Goal: Task Accomplishment & Management: Manage account settings

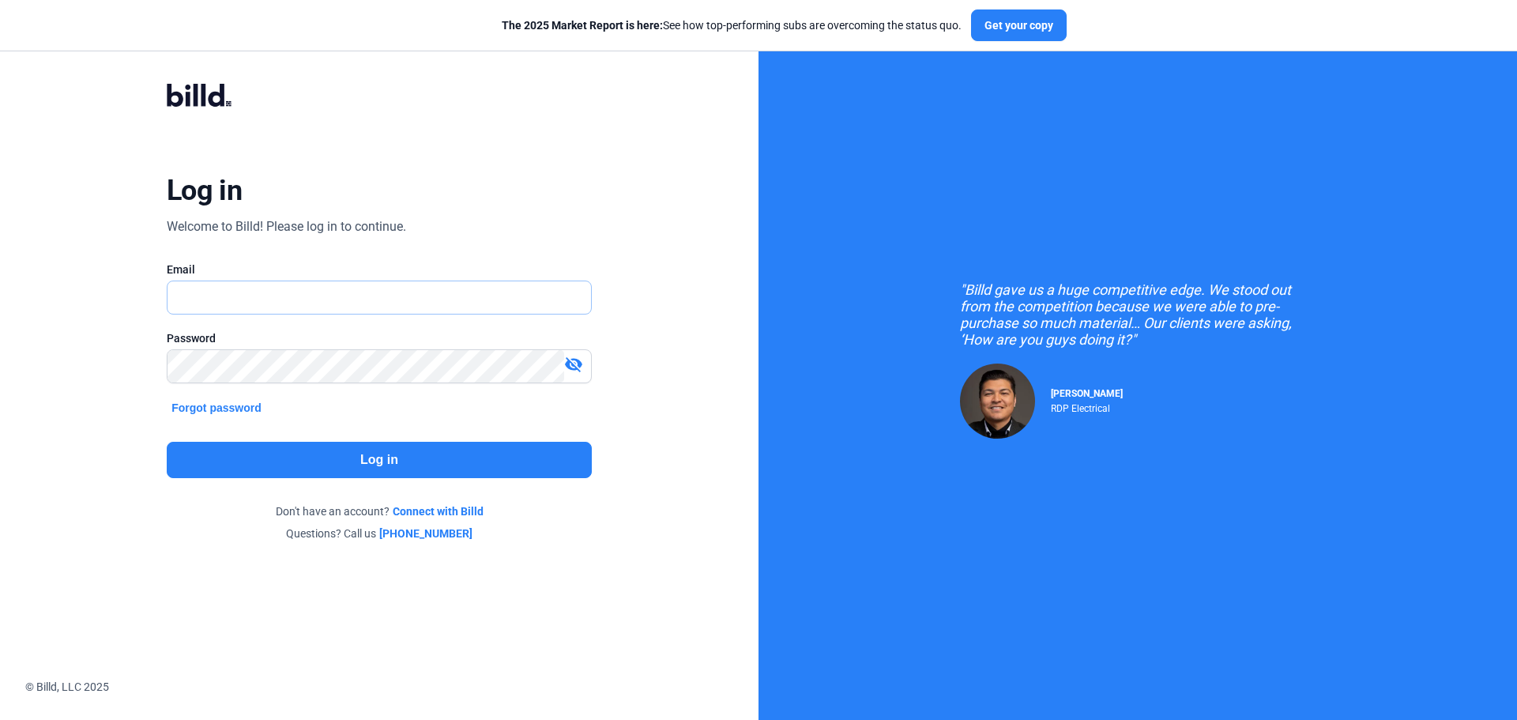
type input "[PERSON_NAME][EMAIL_ADDRESS][DOMAIN_NAME]"
click at [368, 464] on button "Log in" at bounding box center [379, 460] width 425 height 36
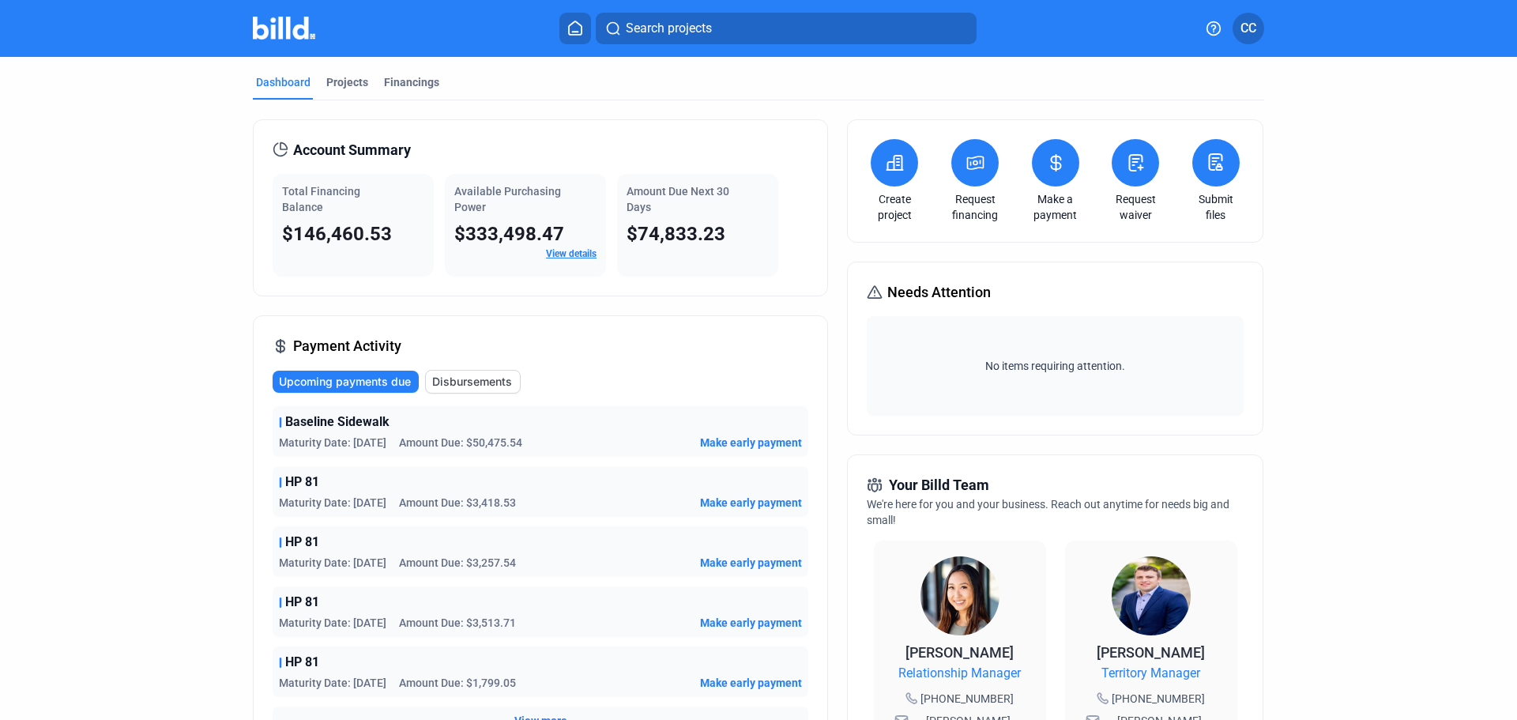
click at [417, 71] on mat-tab-group "Dashboard Projects Financings Account Summary Total Financing Balance $146,460.…" at bounding box center [758, 595] width 1011 height 1077
click at [420, 90] on div "Financings" at bounding box center [412, 86] width 62 height 25
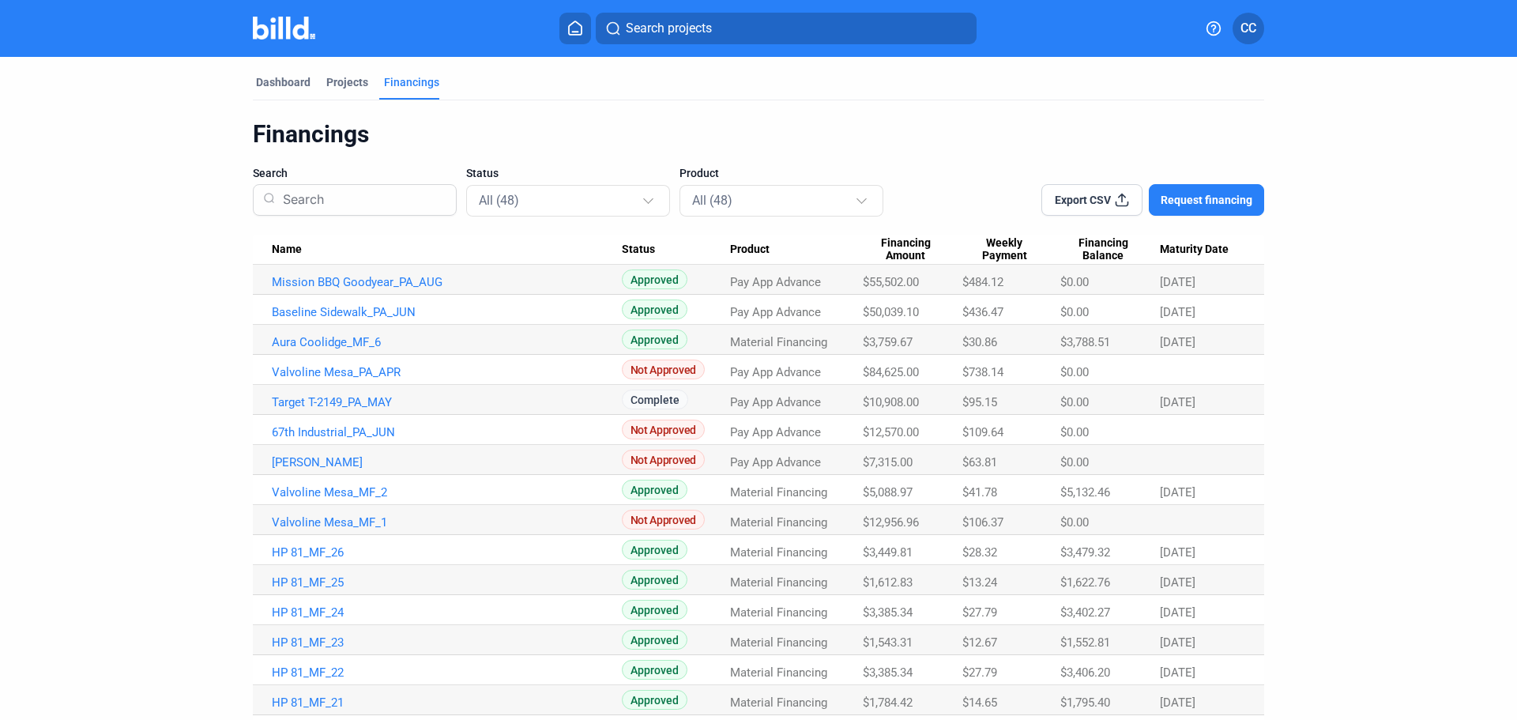
click at [1218, 250] on span "Maturity Date" at bounding box center [1194, 249] width 69 height 14
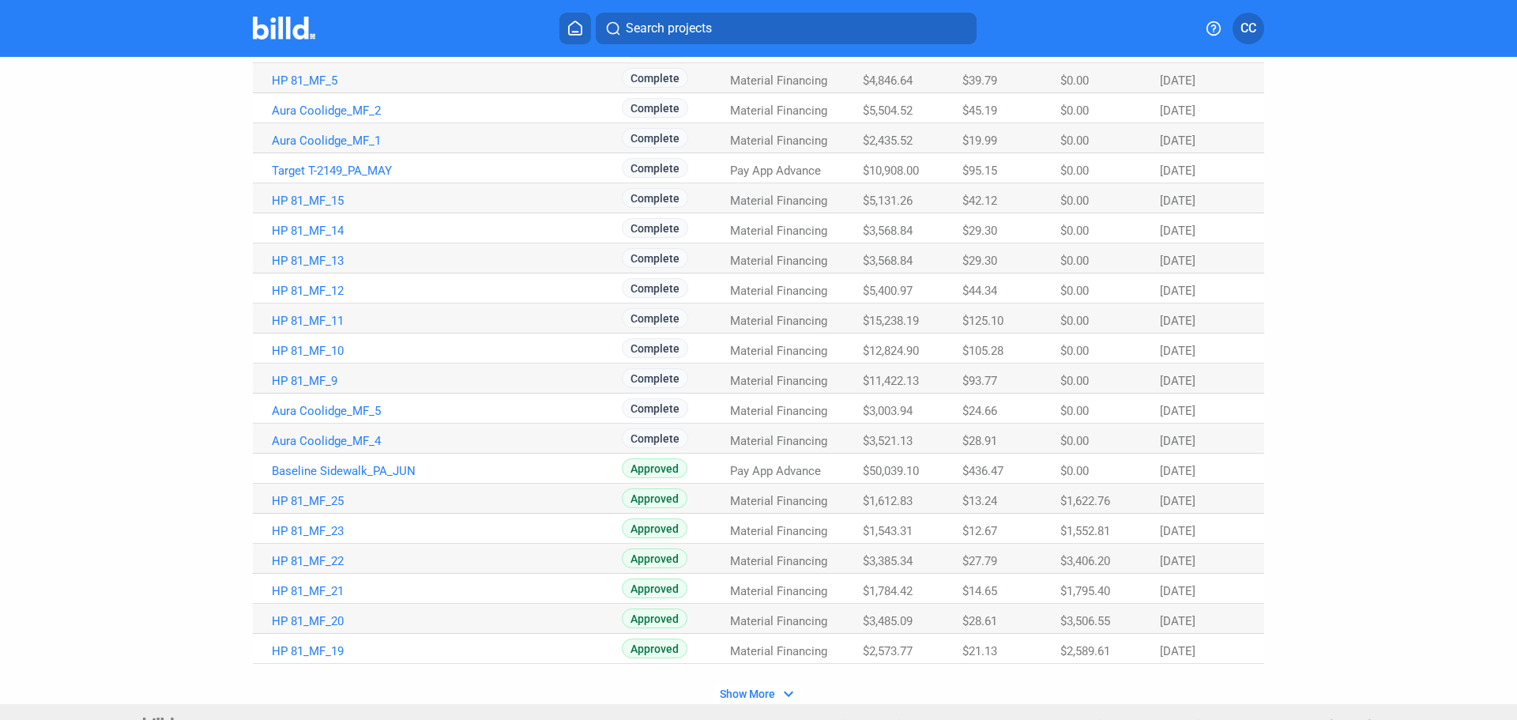
scroll to position [825, 0]
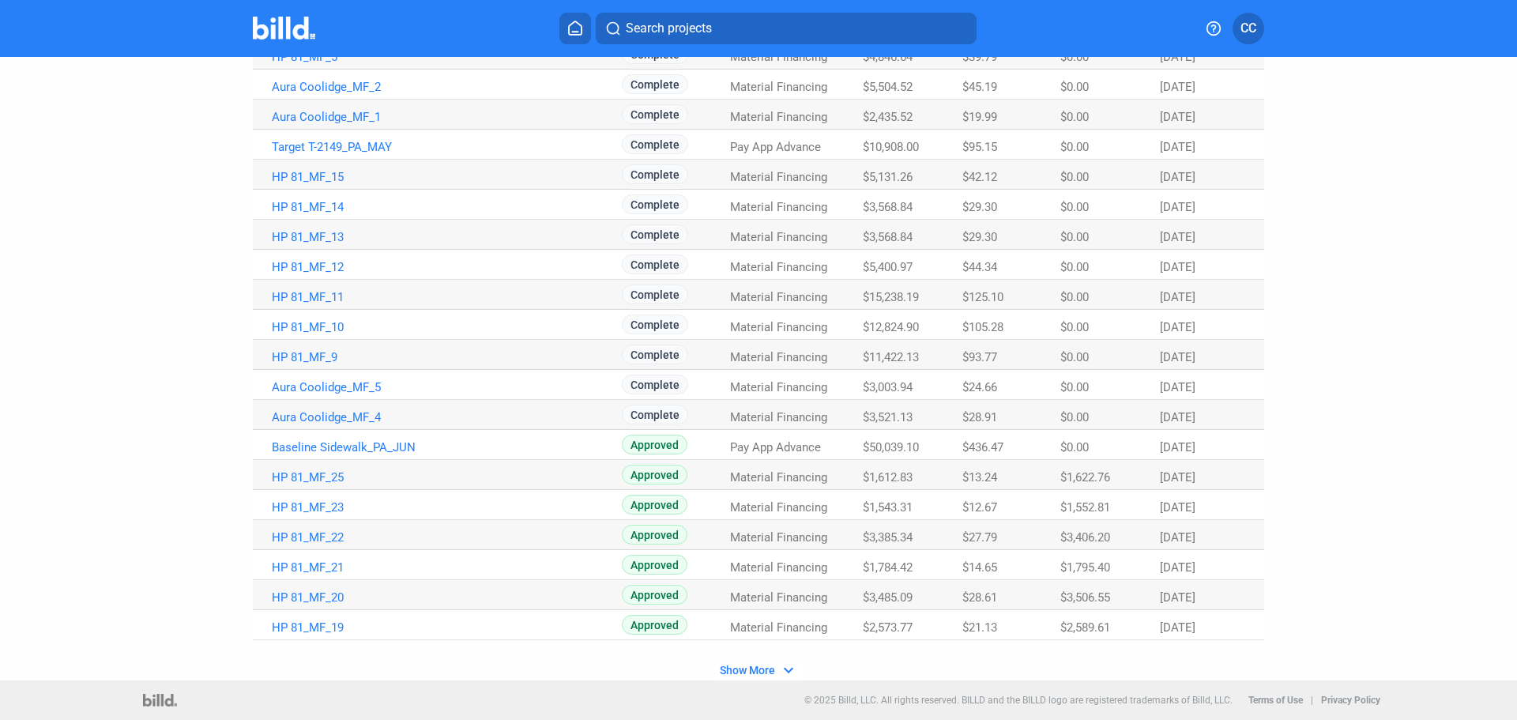
click at [763, 669] on span "Show More" at bounding box center [747, 669] width 55 height 13
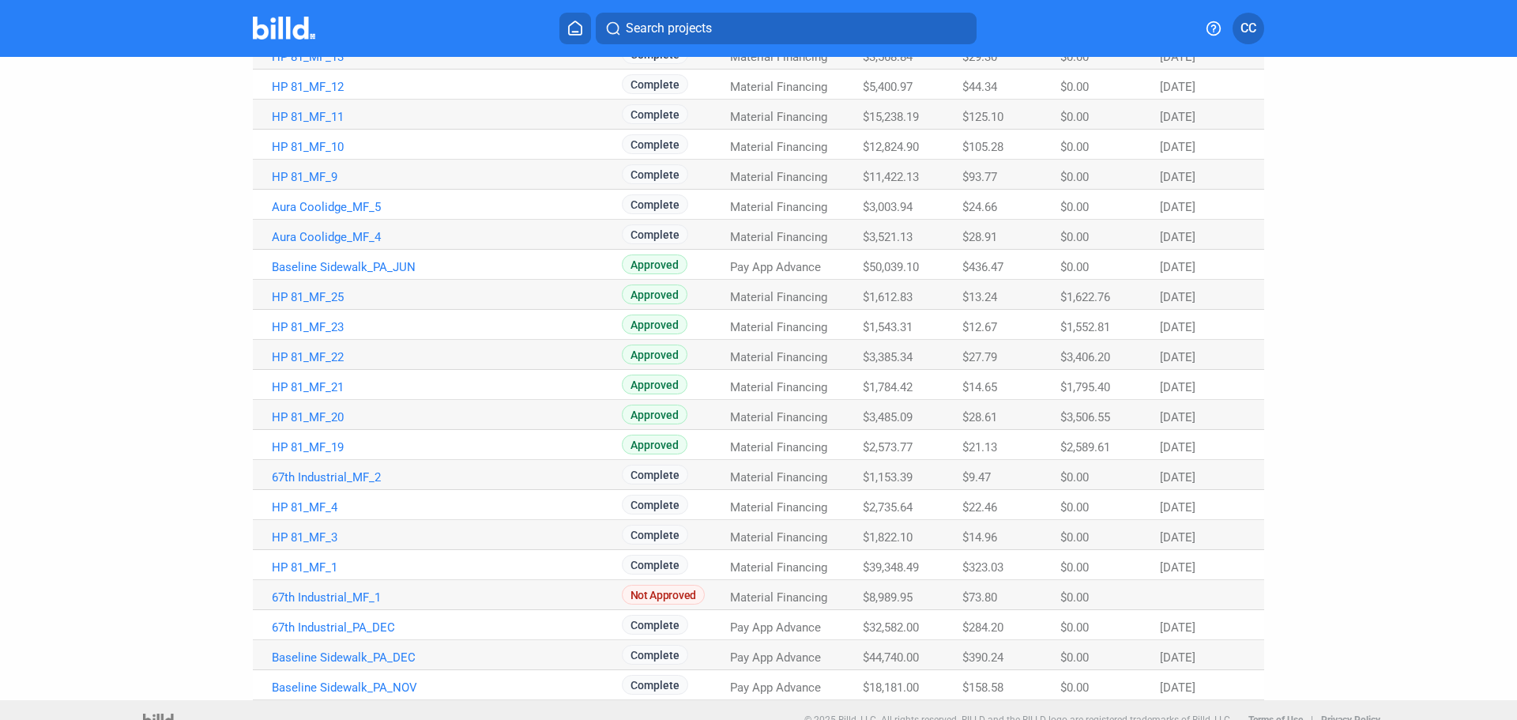
scroll to position [1025, 0]
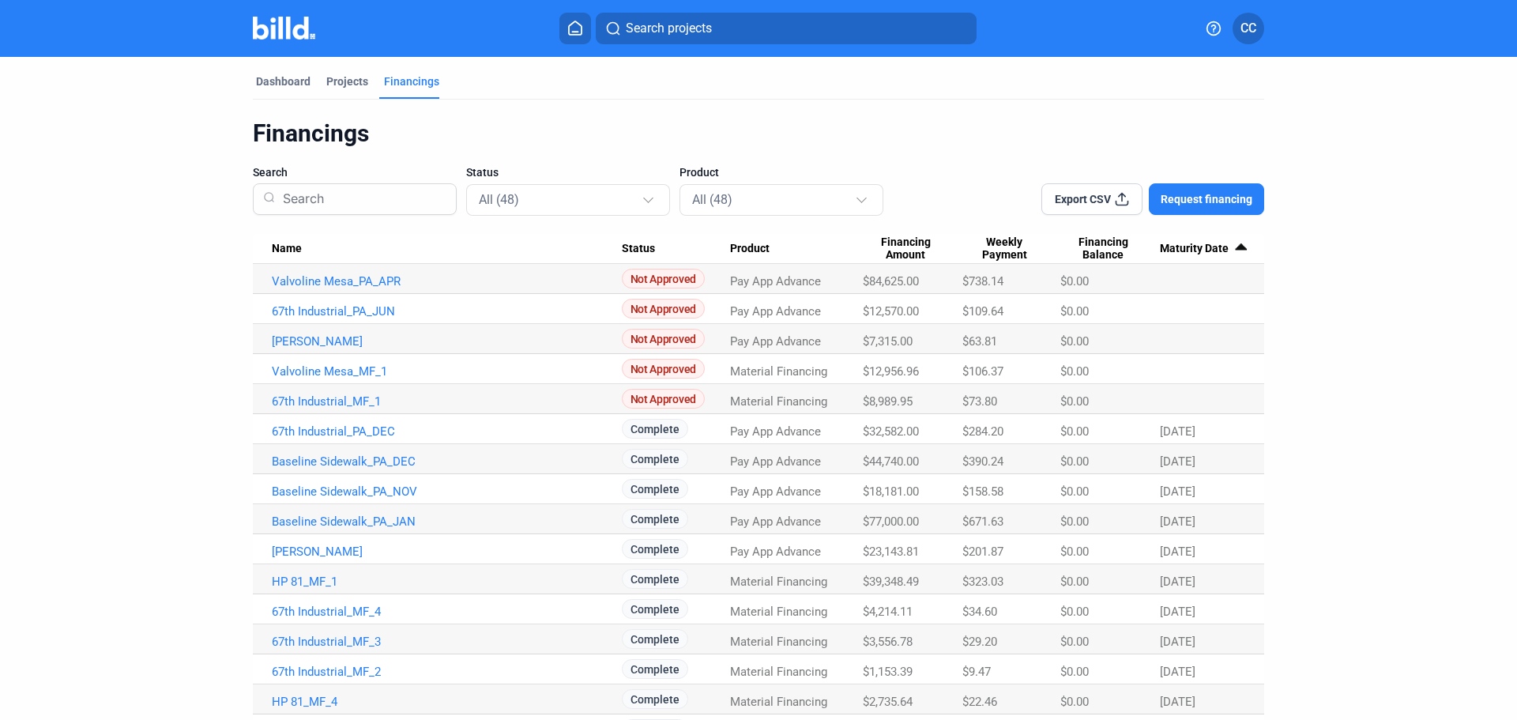
scroll to position [0, 0]
click at [1073, 197] on span "Export CSV" at bounding box center [1082, 200] width 56 height 16
click at [291, 81] on div "Dashboard" at bounding box center [283, 82] width 55 height 16
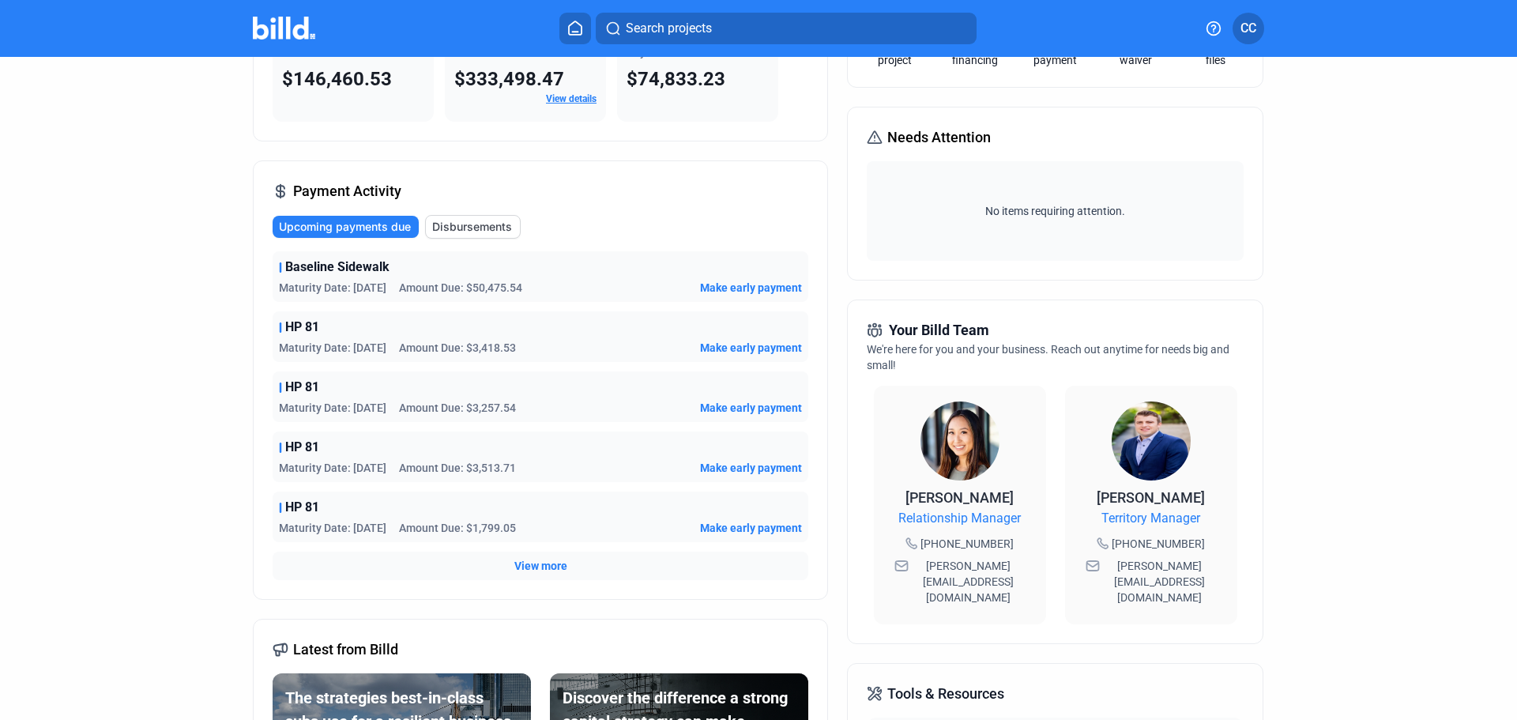
scroll to position [156, 0]
click at [547, 558] on span "View more" at bounding box center [540, 565] width 53 height 16
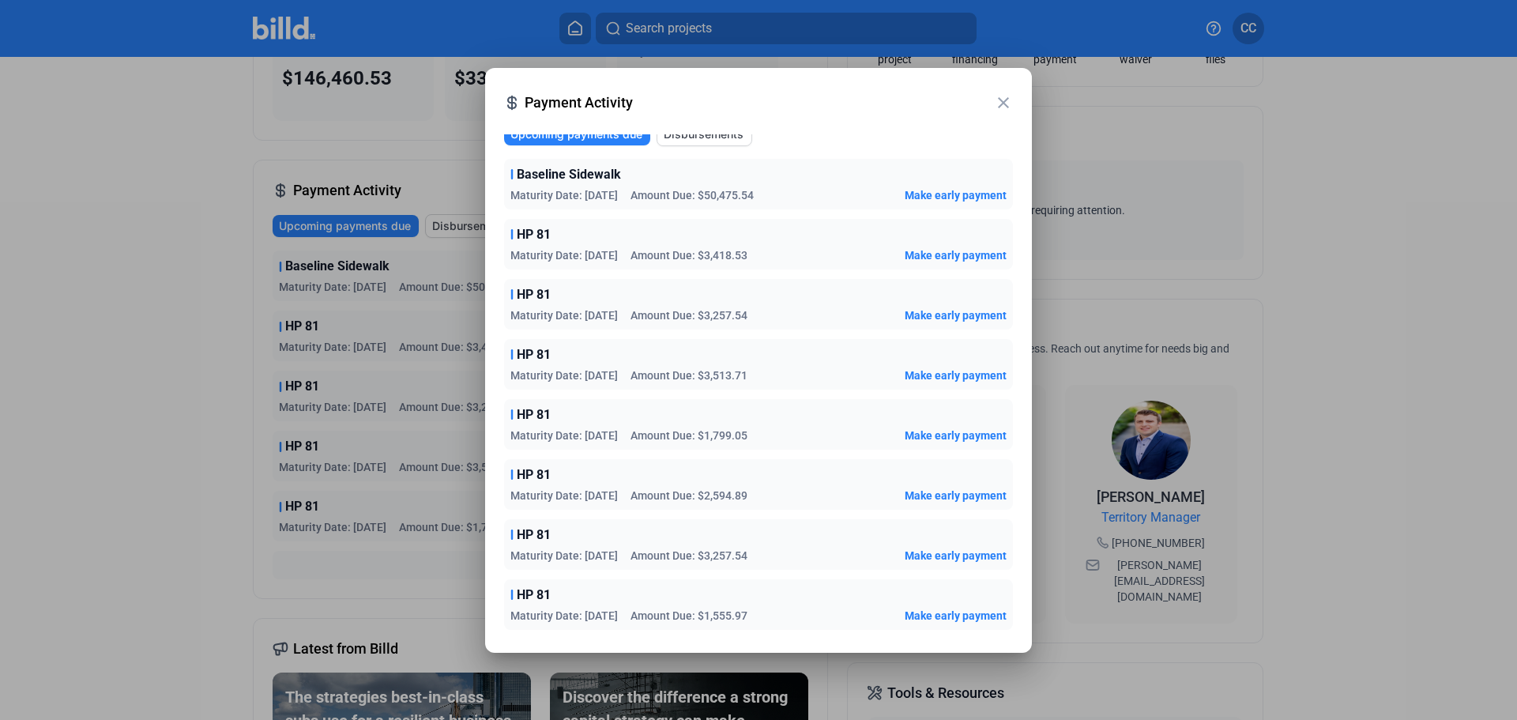
scroll to position [0, 0]
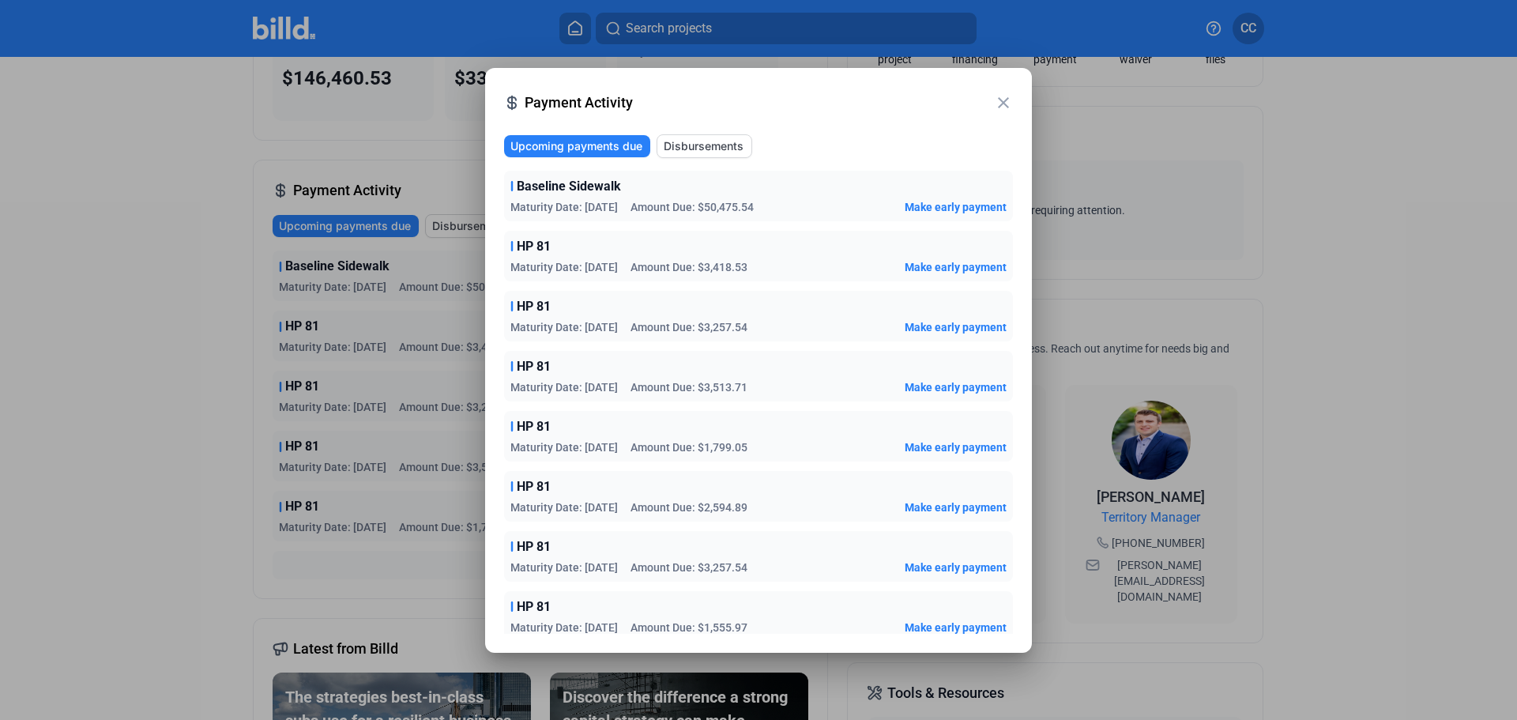
drag, startPoint x: 1002, startPoint y: 388, endPoint x: 1002, endPoint y: 445, distance: 57.7
click at [1002, 445] on div "Baseline Sidewalk Maturity Date: [DATE] Amount Due: $50,475.54 Make early payme…" at bounding box center [758, 616] width 509 height 891
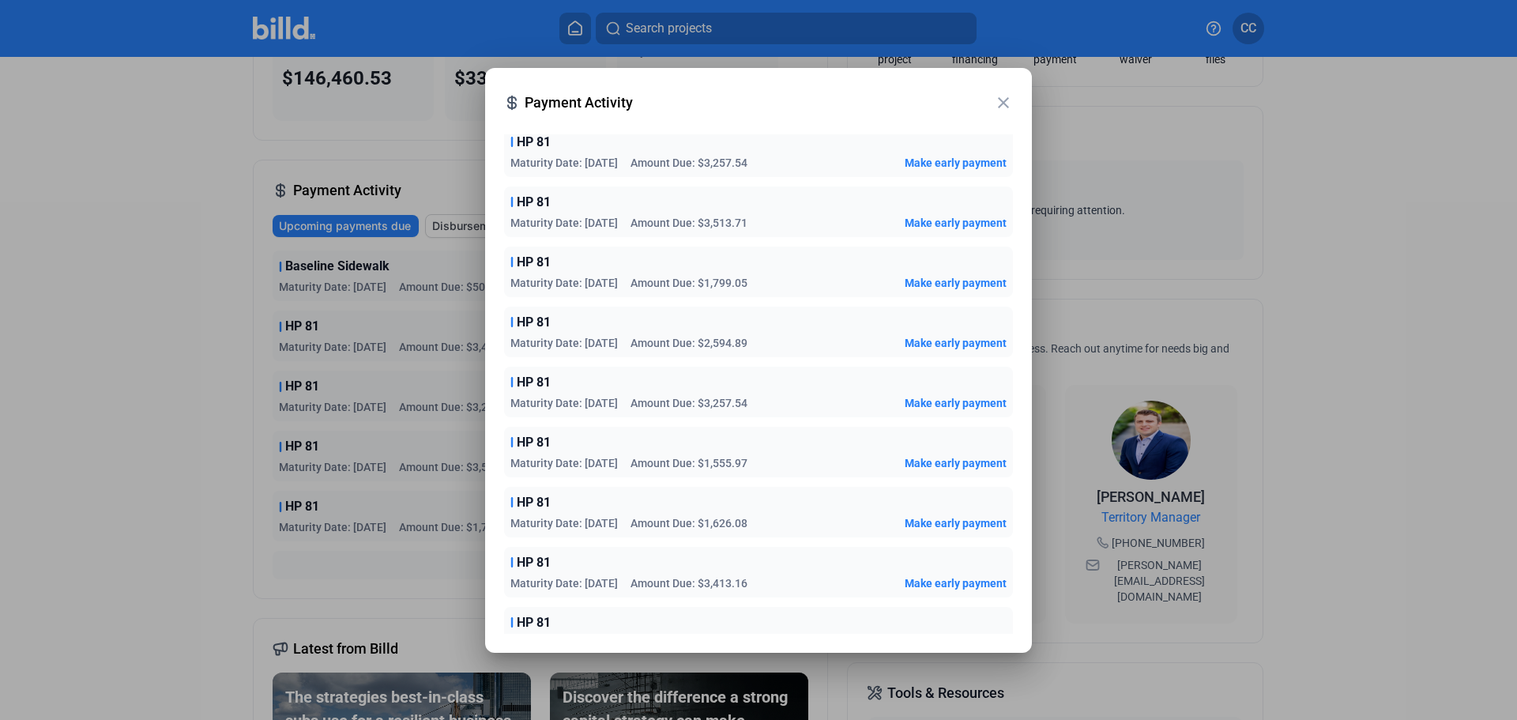
scroll to position [161, 0]
click at [1003, 106] on mat-icon "close" at bounding box center [1003, 102] width 19 height 19
